Goal: Information Seeking & Learning: Learn about a topic

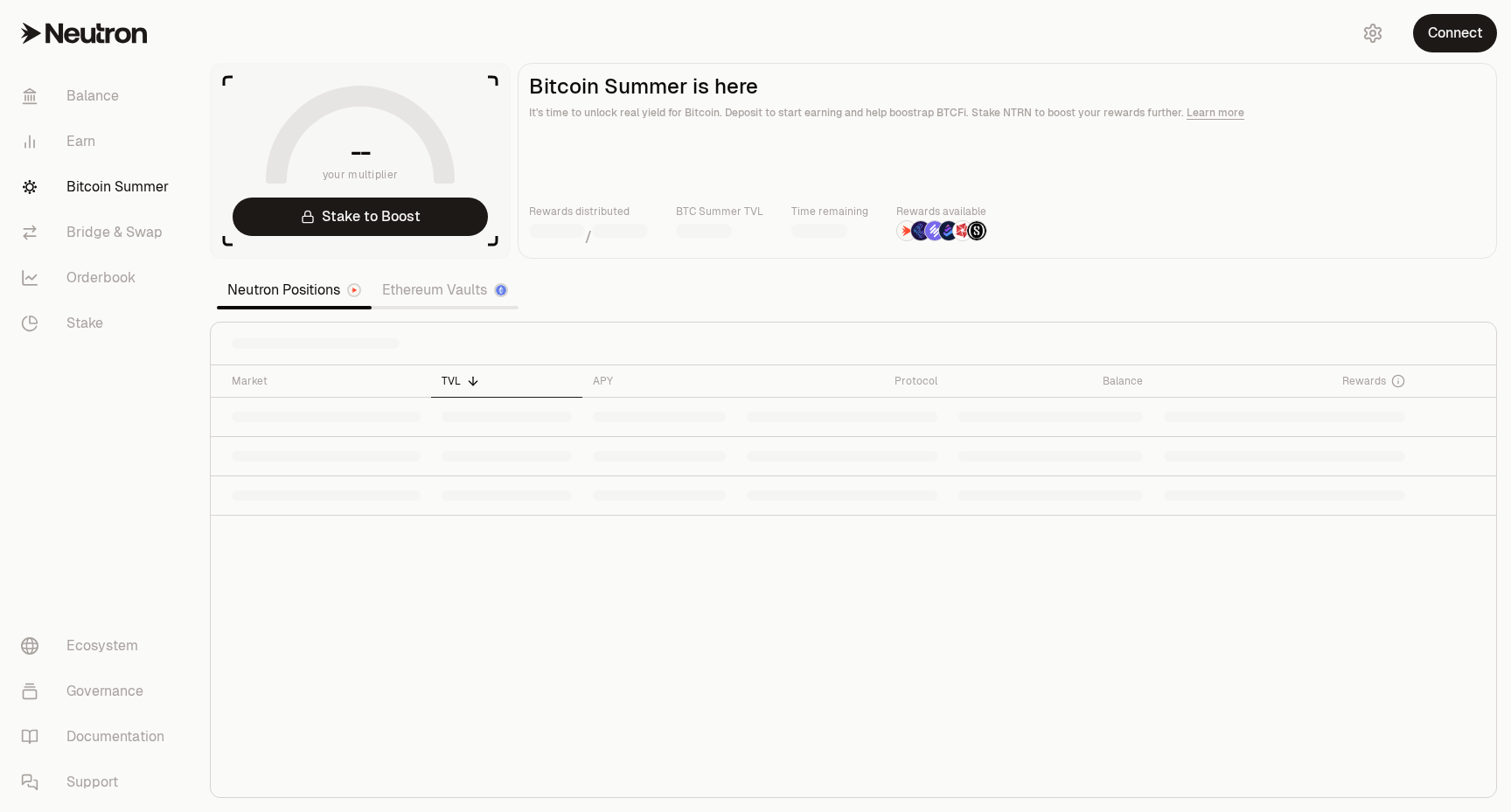
click at [1360, 146] on main "Bitcoin Summer is here It's time to unlock real yield for Bitcoin. Deposit to s…" at bounding box center [1006, 161] width 979 height 196
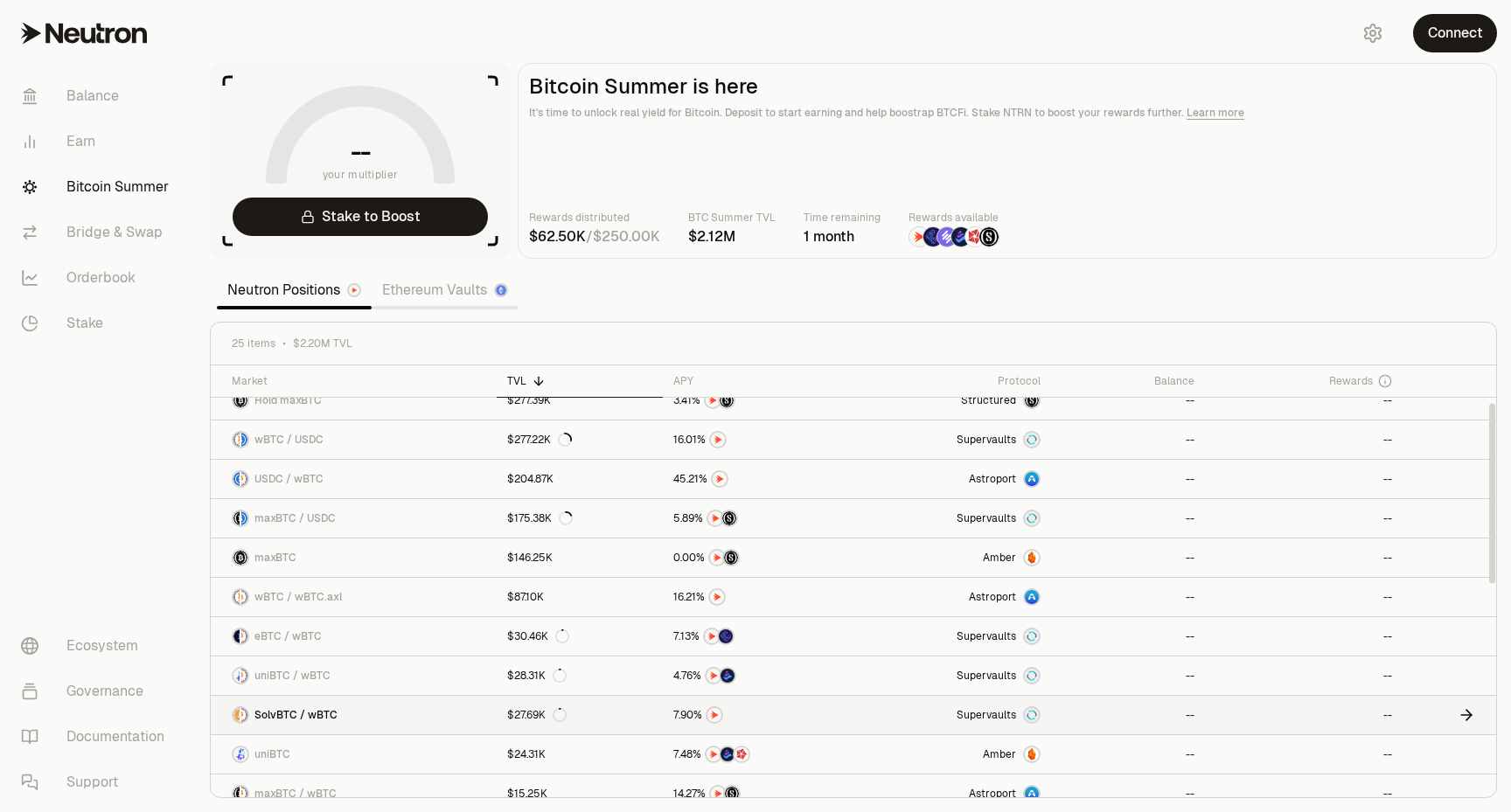
scroll to position [78, 0]
